Goal: Obtain resource: Obtain resource

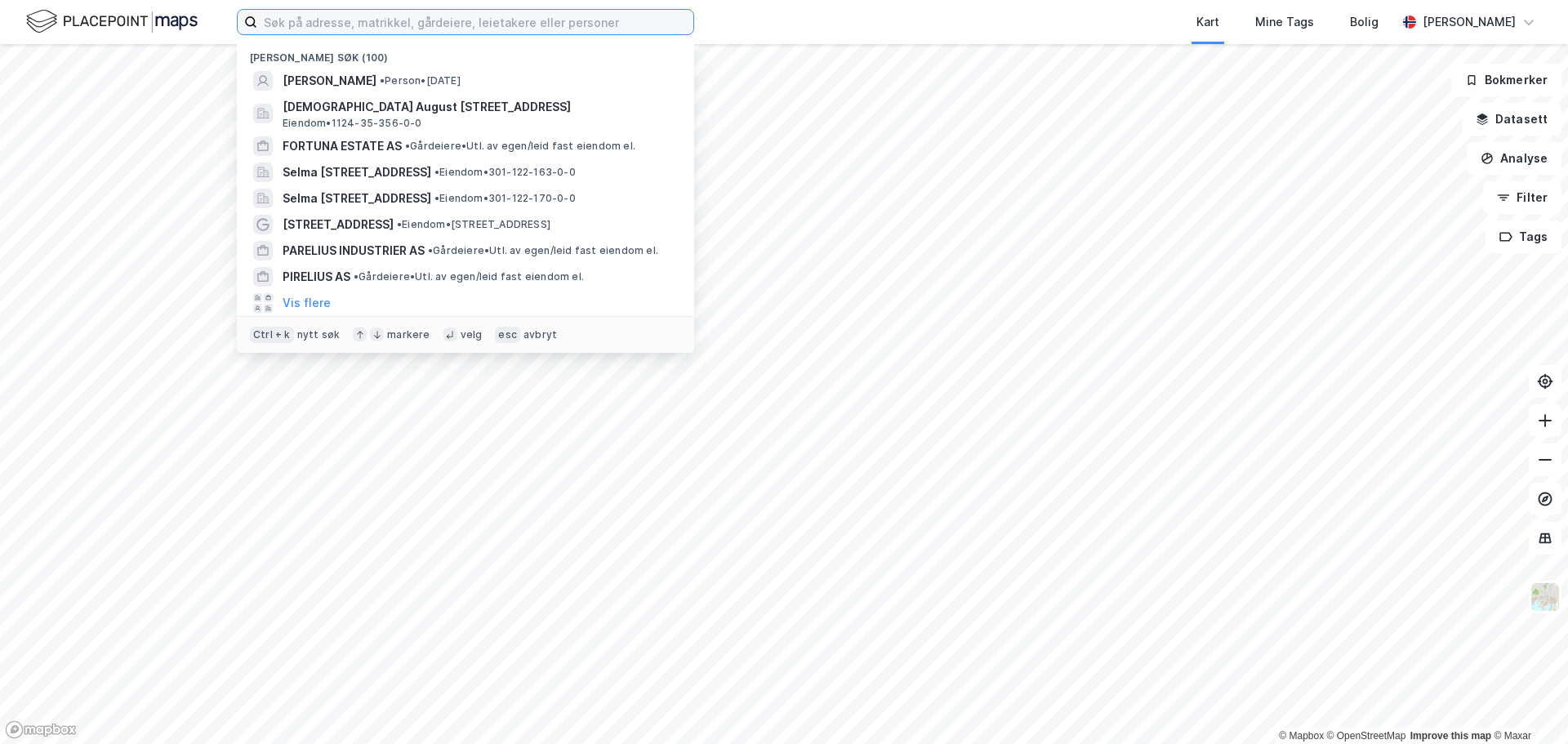
click at [303, 15] on input at bounding box center [475, 22] width 436 height 24
type input "t"
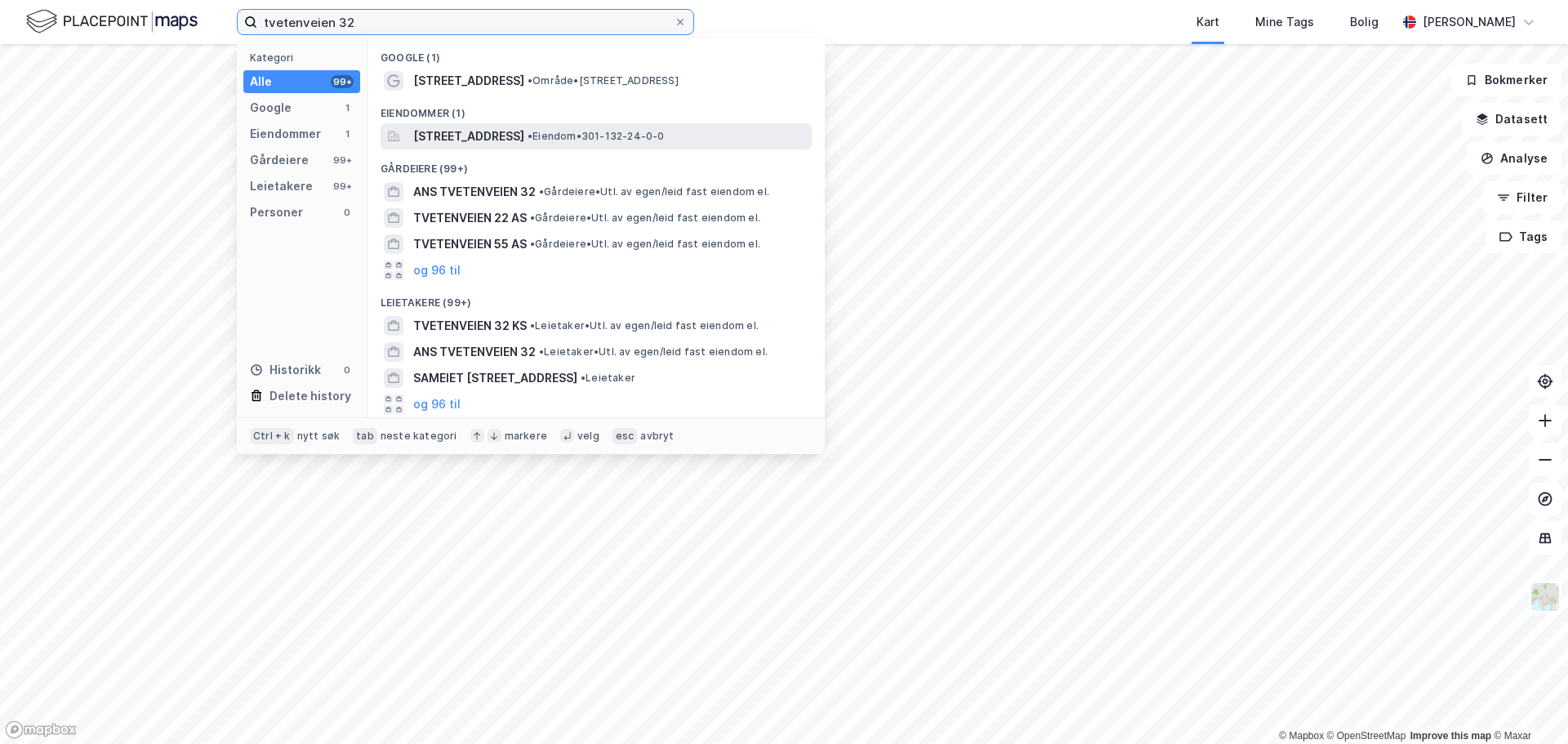
type input "tvetenveien 32"
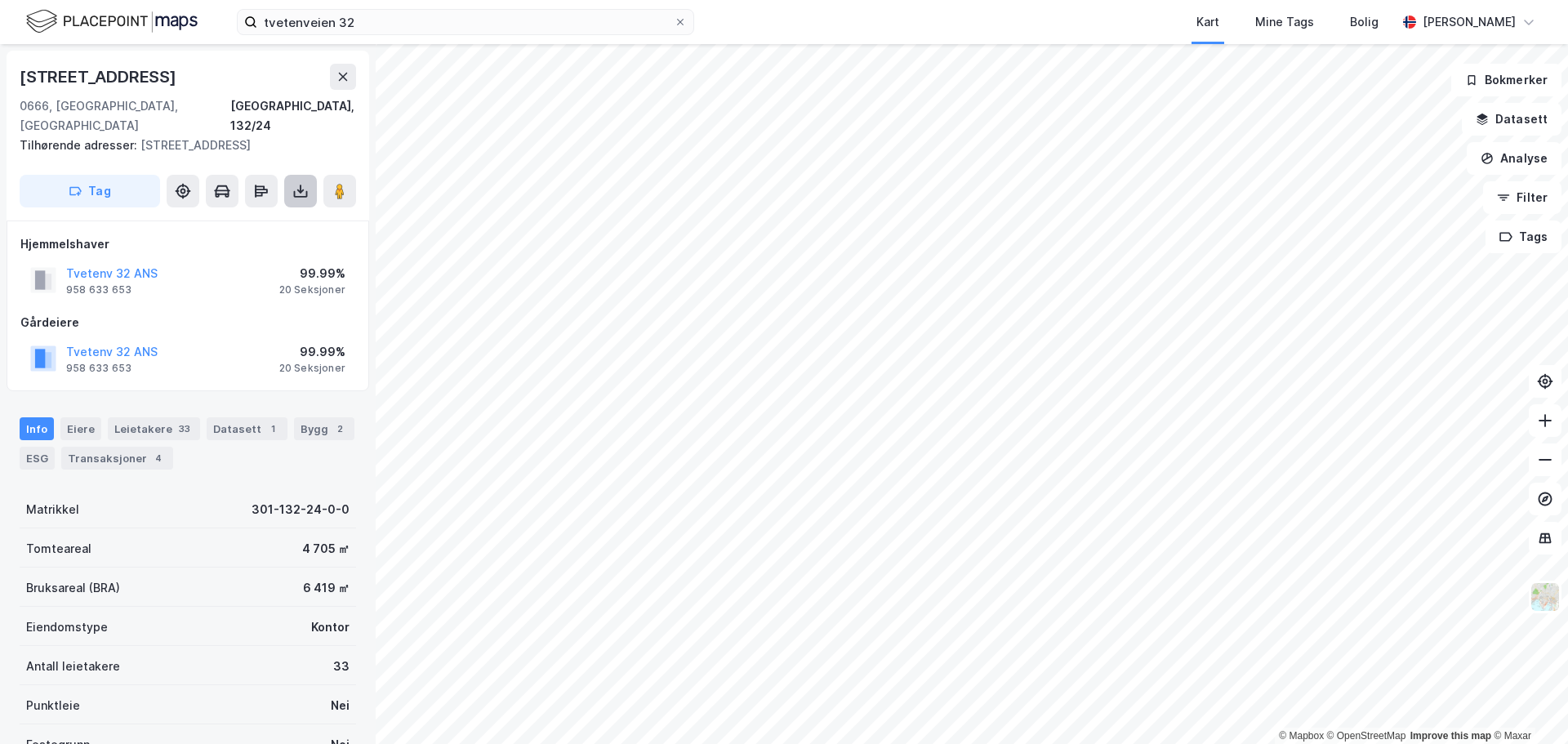
click at [309, 175] on button at bounding box center [300, 191] width 33 height 33
click at [231, 217] on div "Last ned grunnbok" at bounding box center [219, 224] width 95 height 13
click at [0, 0] on button "Tvetenv 32 ANS" at bounding box center [0, 0] width 0 height 0
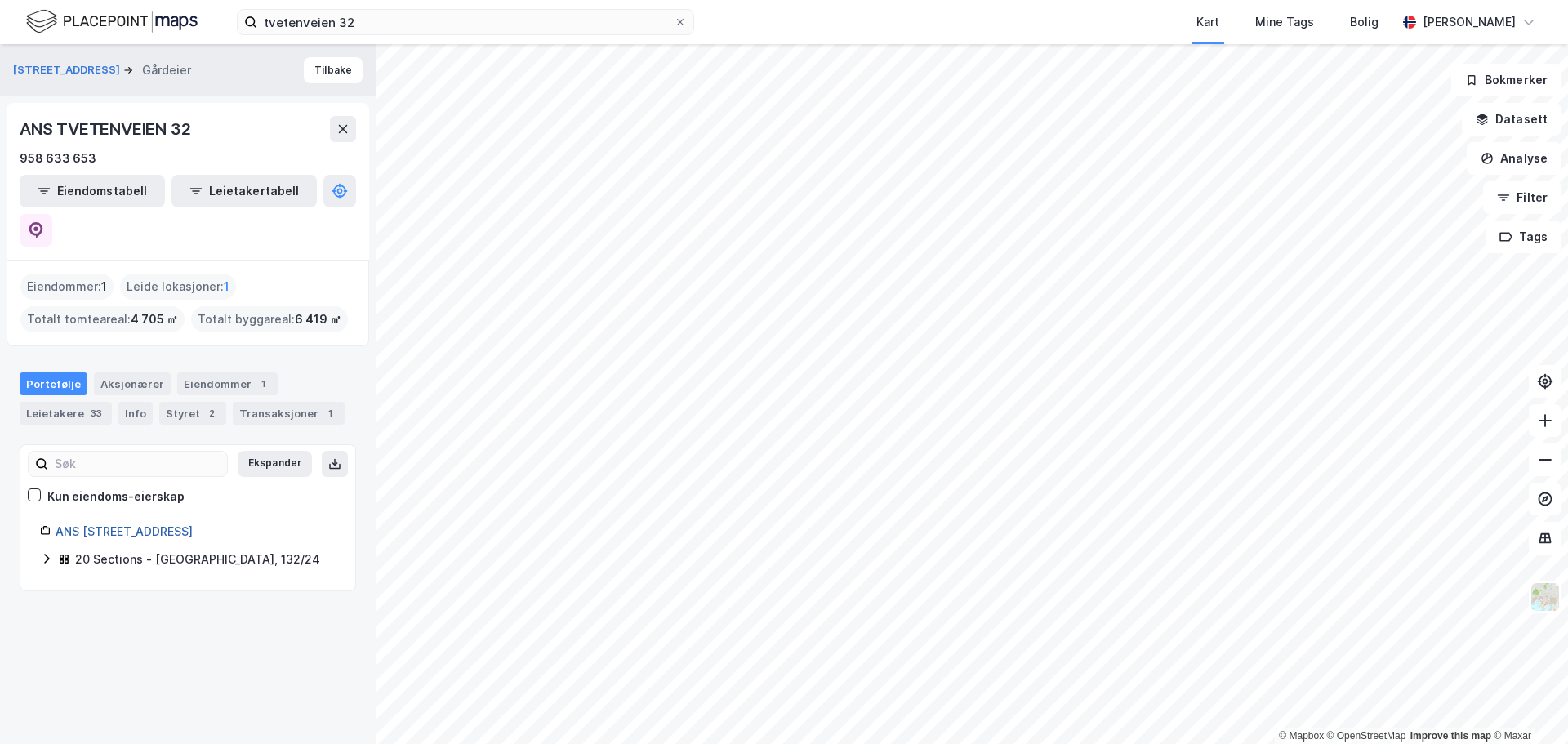
click at [128, 524] on link "ANS [STREET_ADDRESS]" at bounding box center [124, 530] width 137 height 14
click at [122, 522] on div "ANS [STREET_ADDRESS]" at bounding box center [196, 531] width 280 height 20
click at [120, 524] on link "ANS [STREET_ADDRESS]" at bounding box center [124, 530] width 137 height 14
click at [142, 372] on div "Aksjonærer" at bounding box center [133, 384] width 77 height 23
click at [71, 372] on div "Portefølje" at bounding box center [54, 384] width 68 height 23
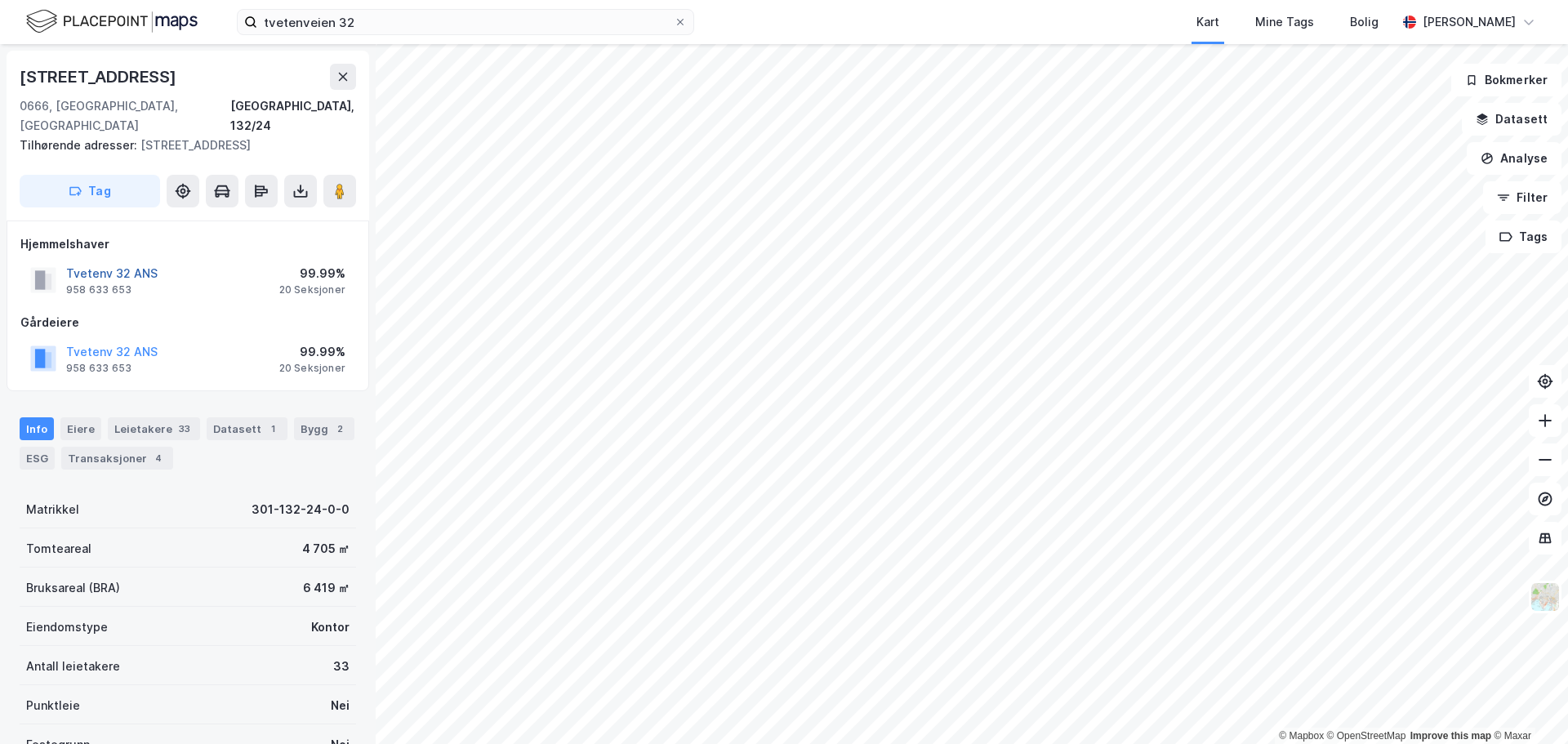
click at [0, 0] on button "Tvetenv 32 ANS" at bounding box center [0, 0] width 0 height 0
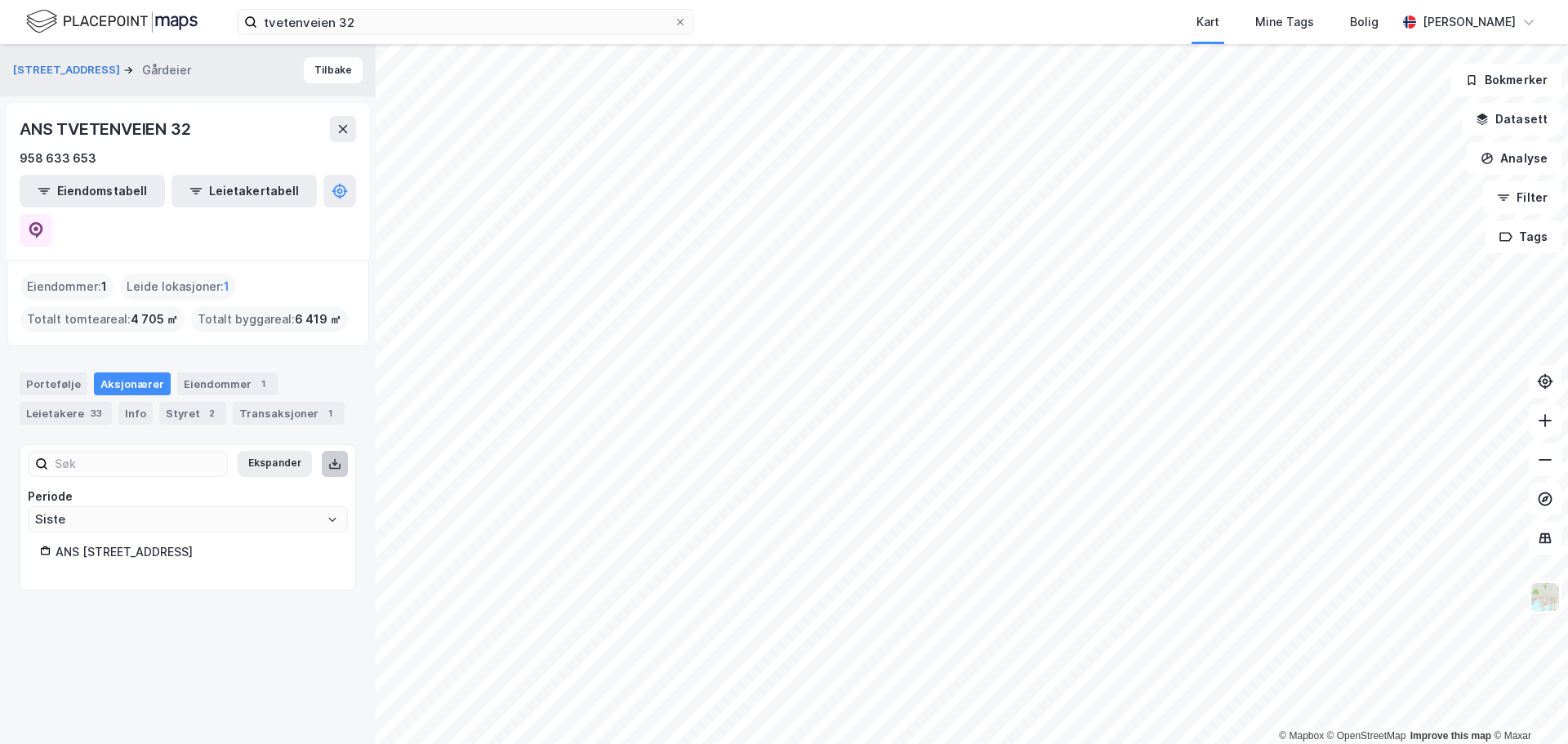
click at [328, 457] on icon at bounding box center [335, 464] width 13 height 13
click at [103, 542] on div "ANS [STREET_ADDRESS]" at bounding box center [196, 551] width 280 height 20
click at [65, 372] on div "Portefølje" at bounding box center [54, 384] width 68 height 23
click at [135, 524] on link "ANS [STREET_ADDRESS]" at bounding box center [124, 530] width 137 height 14
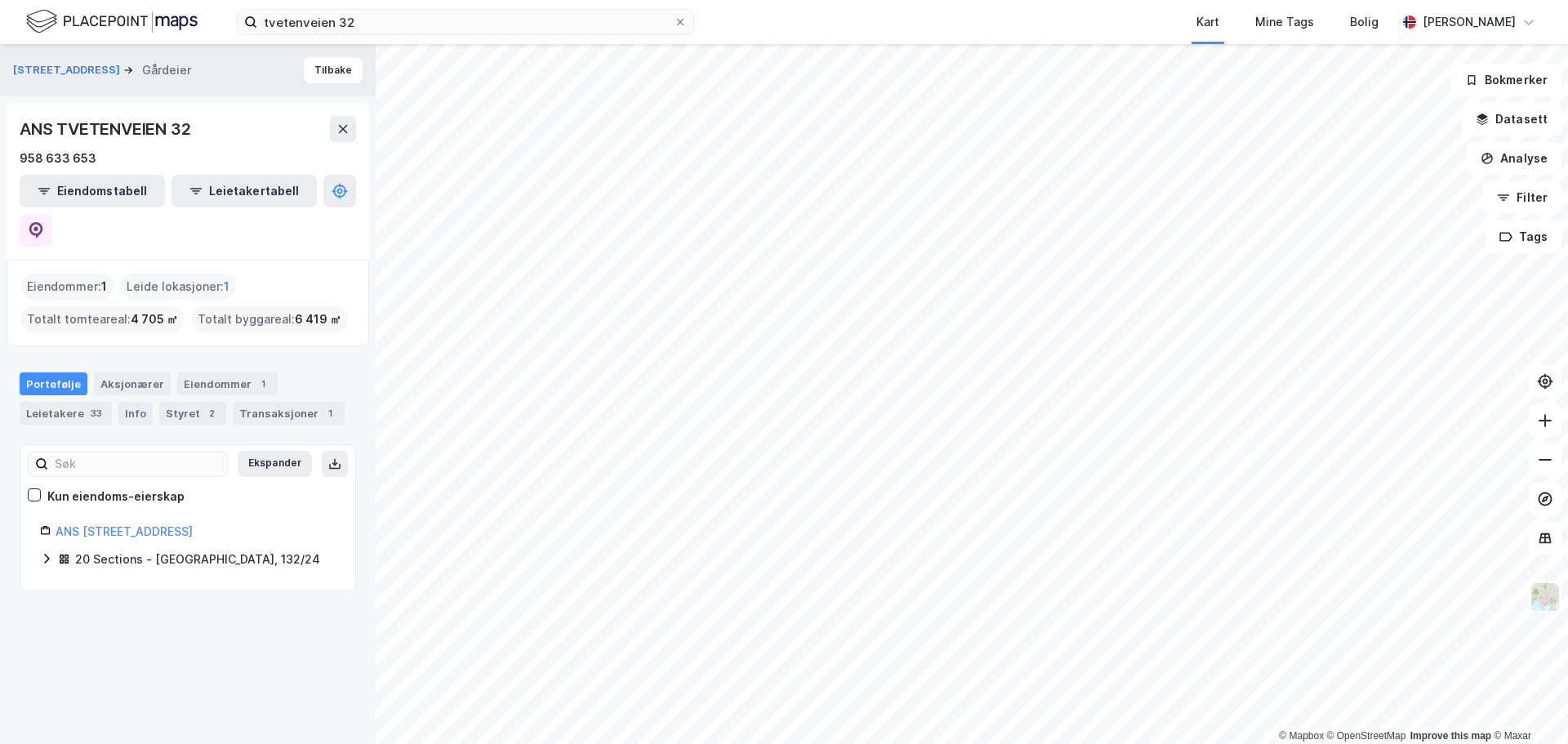
click at [44, 552] on icon at bounding box center [47, 559] width 13 height 13
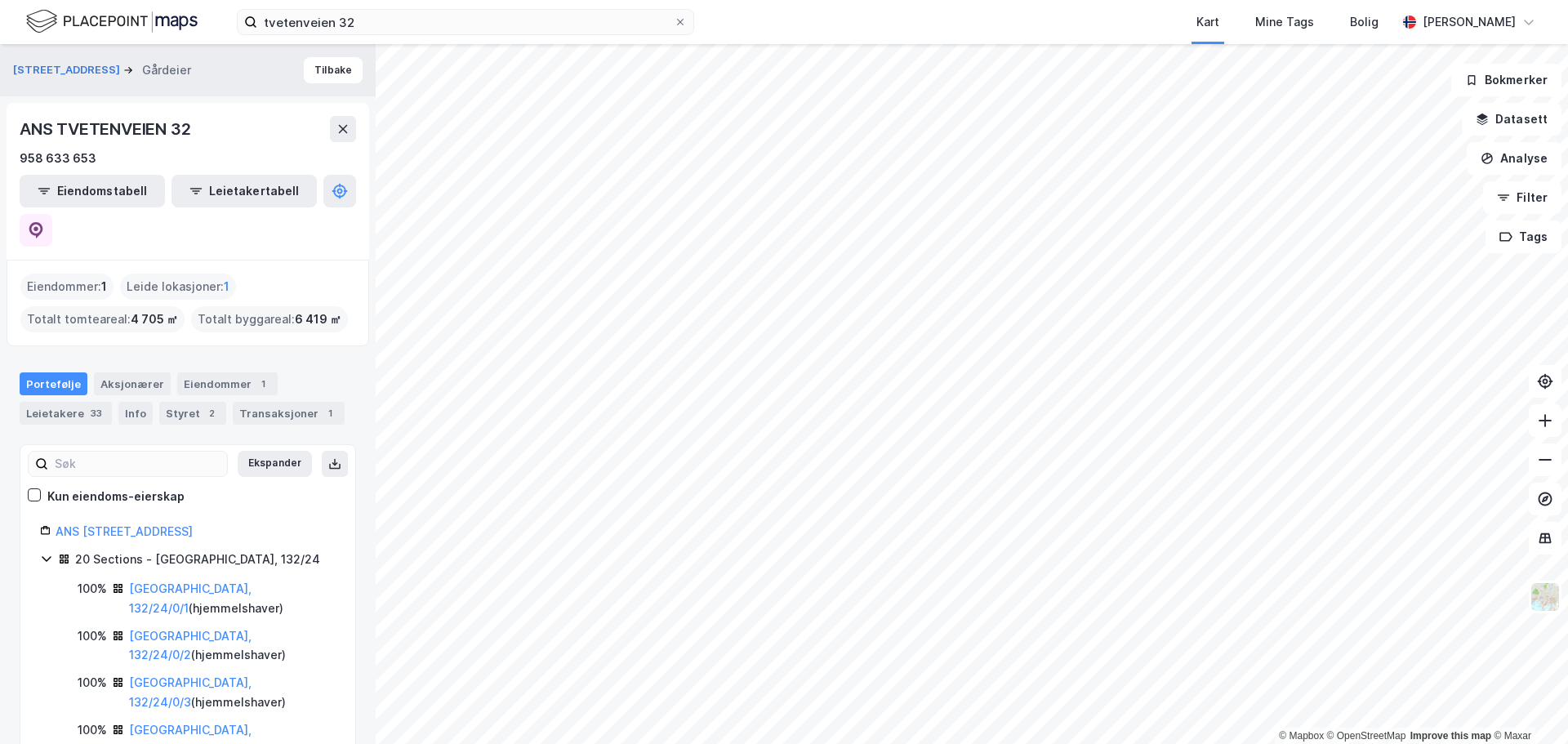
scroll to position [164, 0]
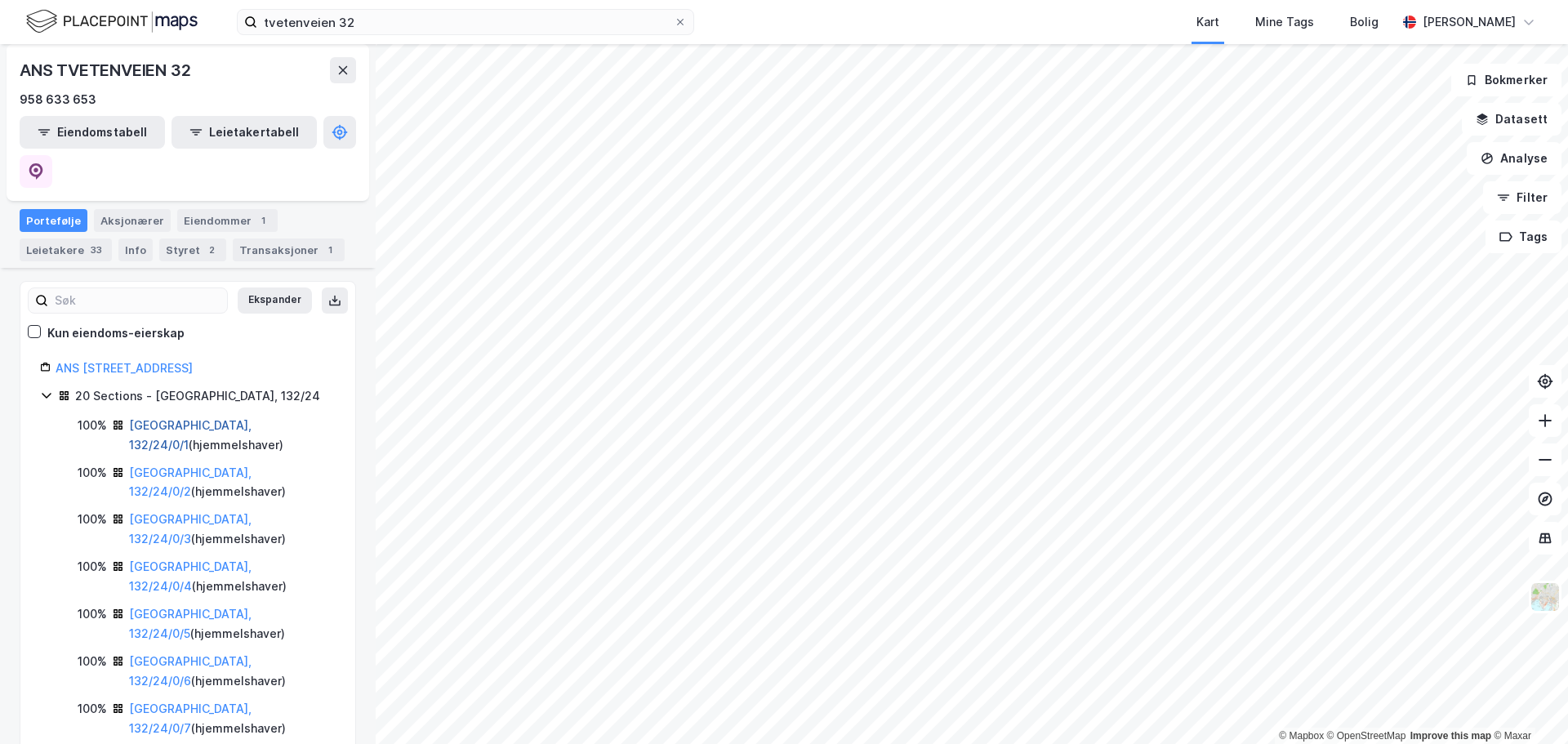
click at [177, 418] on link "[GEOGRAPHIC_DATA], 132/24/0/1" at bounding box center [190, 435] width 122 height 34
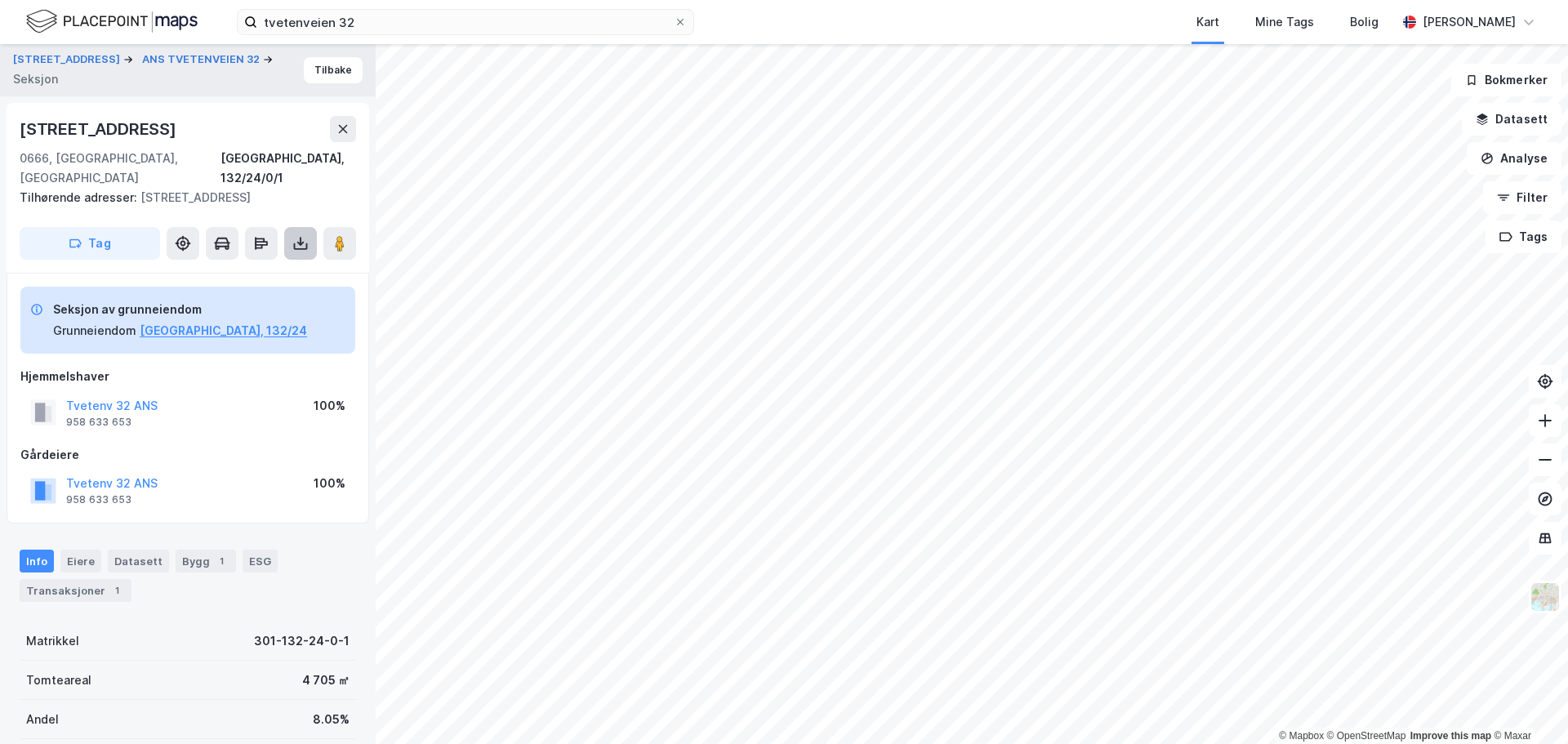
click at [300, 237] on icon at bounding box center [301, 242] width 2 height 9
click at [232, 269] on div "Last ned grunnbok" at bounding box center [219, 276] width 95 height 13
